Goal: Transaction & Acquisition: Purchase product/service

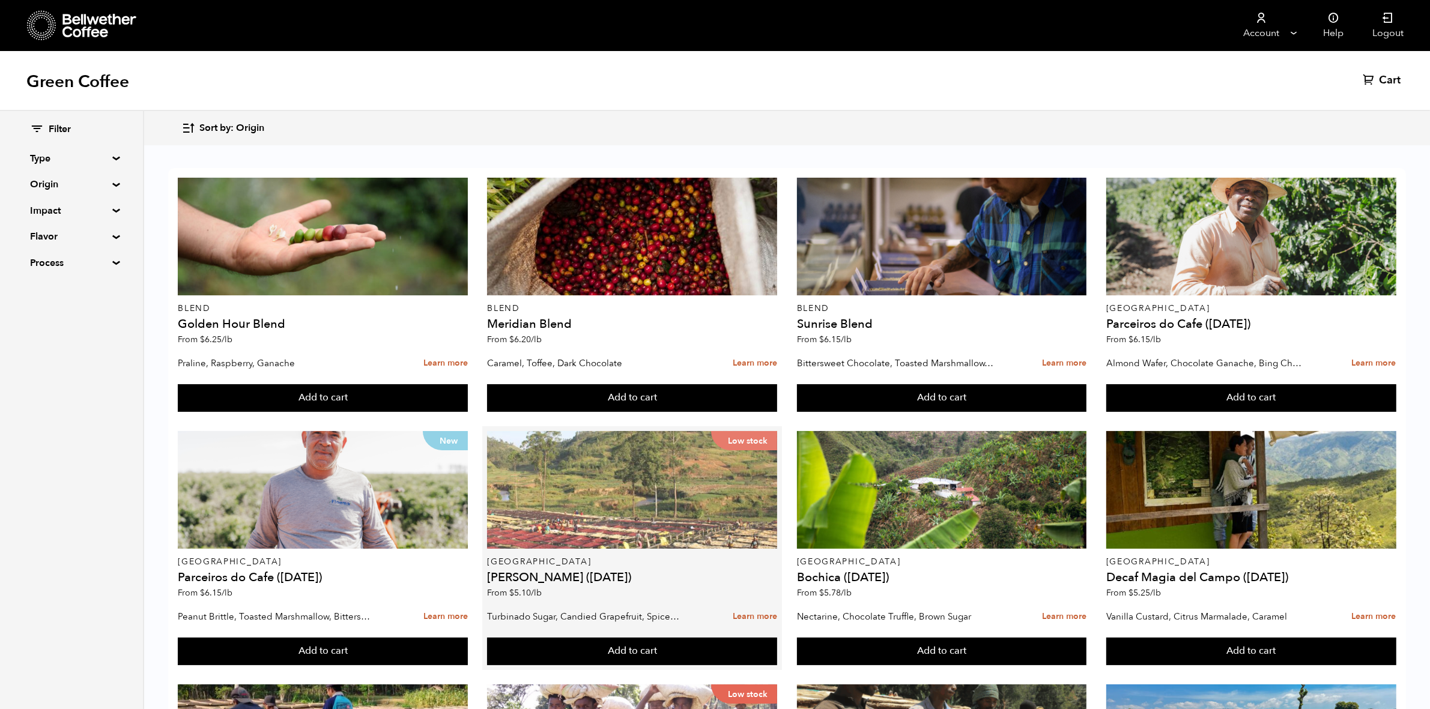
click at [1213, 249] on div at bounding box center [1251, 237] width 290 height 118
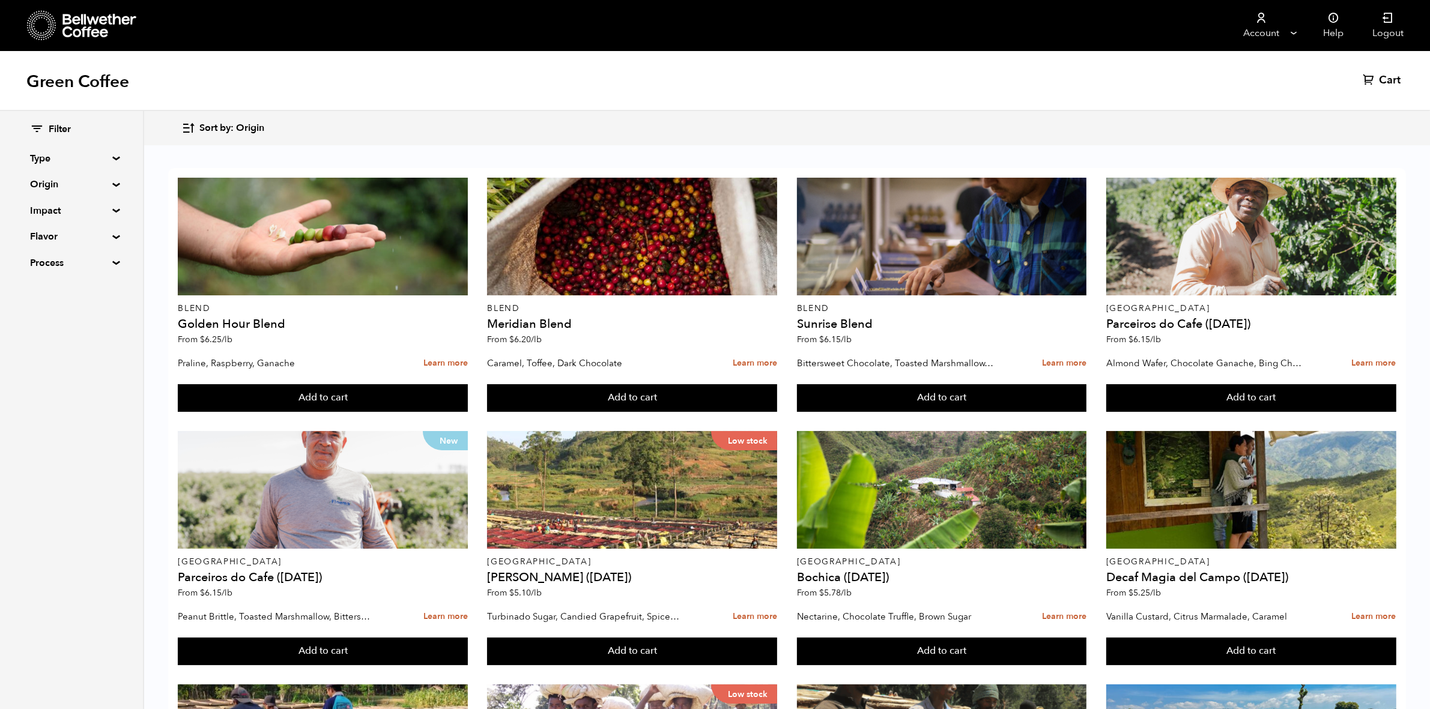
click at [110, 186] on summary "Origin" at bounding box center [71, 184] width 83 height 14
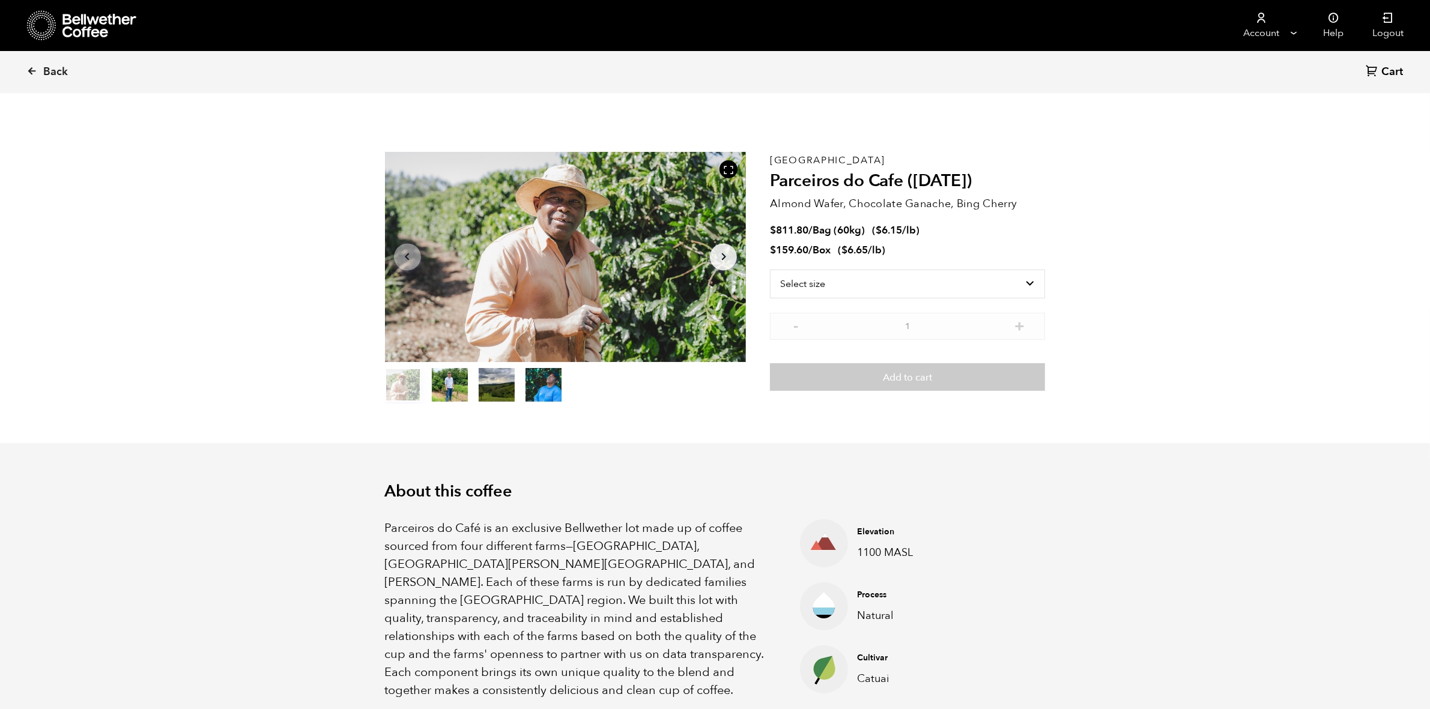
scroll to position [522, 639]
click at [33, 73] on icon at bounding box center [31, 70] width 11 height 11
